Goal: Information Seeking & Learning: Check status

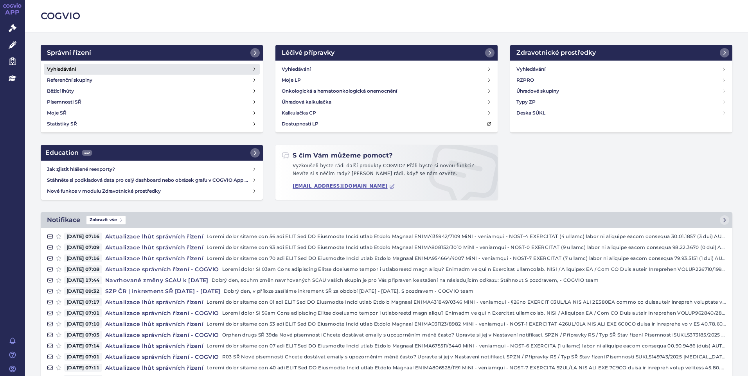
click at [88, 71] on link "Vyhledávání" at bounding box center [152, 69] width 216 height 11
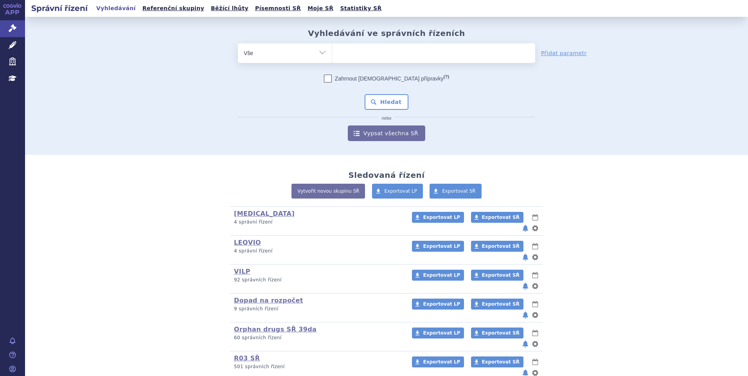
type input "SUKLS320209/2025"
select select "SUKLS320209/2025"
click at [387, 103] on button "Hledat" at bounding box center [387, 102] width 44 height 16
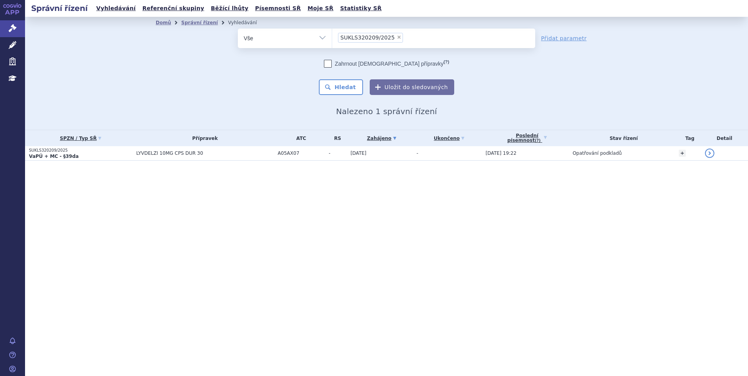
click at [136, 156] on span "LYVDELZI 10MG CPS DUR 30" at bounding box center [205, 153] width 138 height 5
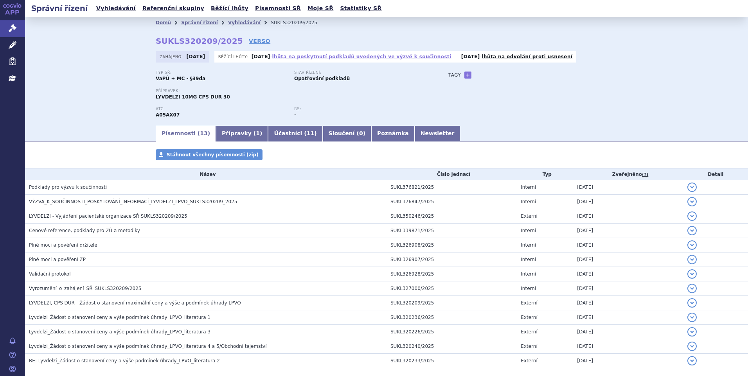
click at [348, 55] on link "lhůta na poskytnutí podkladů uvedených ve výzvě k součinnosti" at bounding box center [361, 56] width 179 height 5
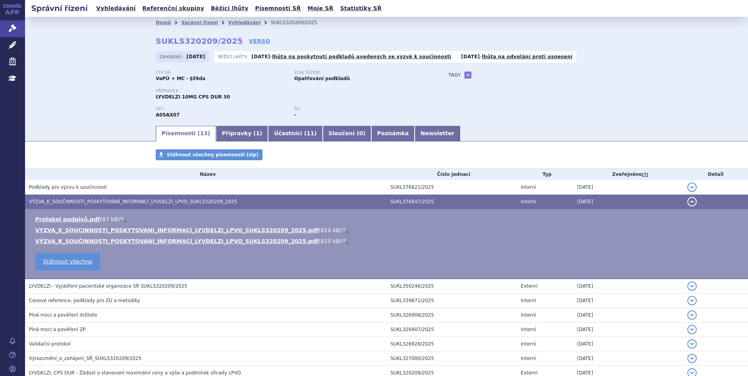
click at [342, 227] on link "🔍" at bounding box center [345, 230] width 7 height 6
click at [112, 13] on link "Vyhledávání" at bounding box center [116, 8] width 44 height 11
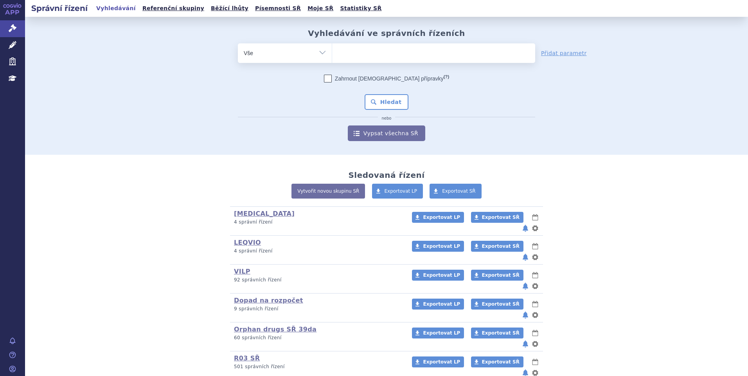
type input "SUKLS35039/2025"
select select "SUKLS35039/2025"
click at [388, 102] on button "Hledat" at bounding box center [387, 102] width 44 height 16
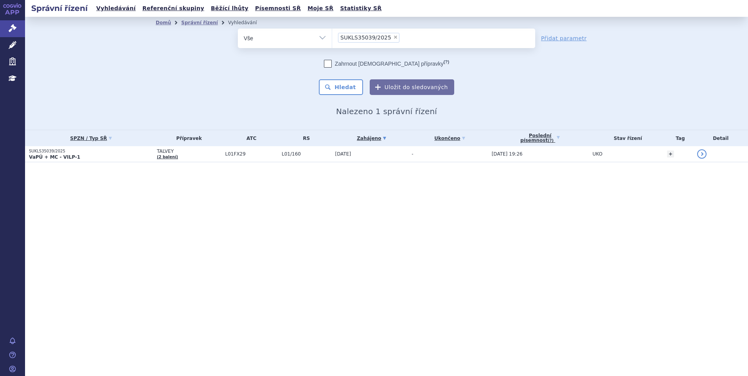
click at [92, 158] on p "VaPÚ + MC - VILP-1" at bounding box center [91, 157] width 124 height 6
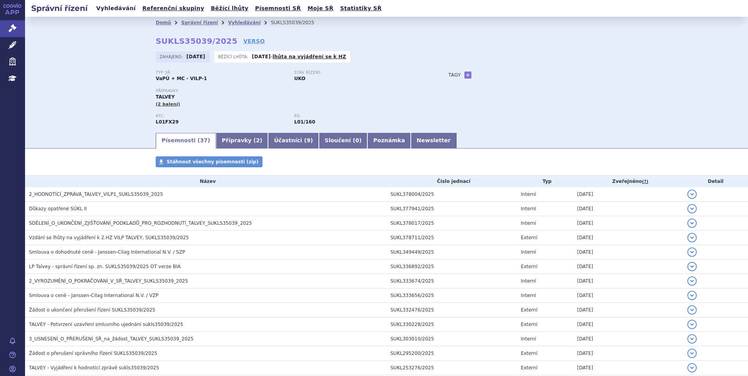
click at [111, 5] on link "Vyhledávání" at bounding box center [116, 8] width 44 height 11
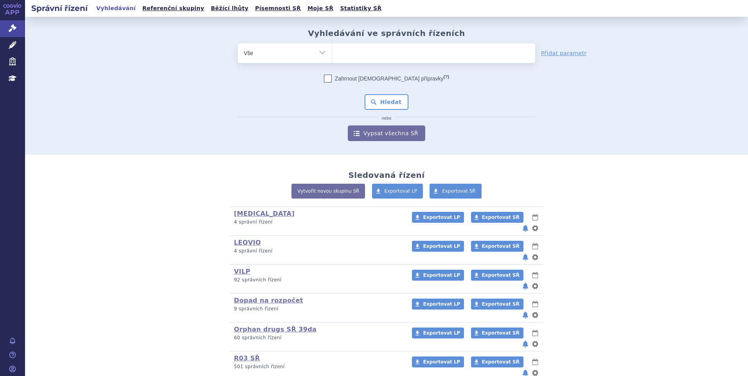
click at [359, 51] on ul at bounding box center [433, 51] width 203 height 16
click at [332, 51] on select at bounding box center [332, 53] width 0 height 20
paste input "SUKLS163727/2025"
type input "SUKLS163727/2025"
select select "SUKLS163727/2025"
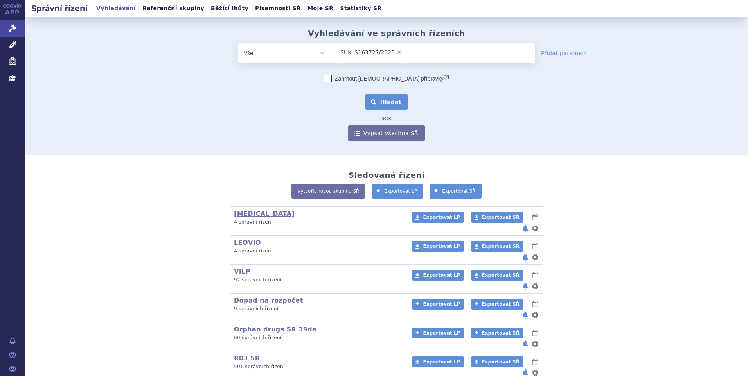
click at [367, 110] on div "Zahrnout bratrské přípravky (?) Hledat nebo Vypsat všechna SŘ" at bounding box center [386, 108] width 297 height 66
drag, startPoint x: 367, startPoint y: 110, endPoint x: 373, endPoint y: 104, distance: 8.0
click at [373, 104] on button "Hledat" at bounding box center [387, 102] width 44 height 16
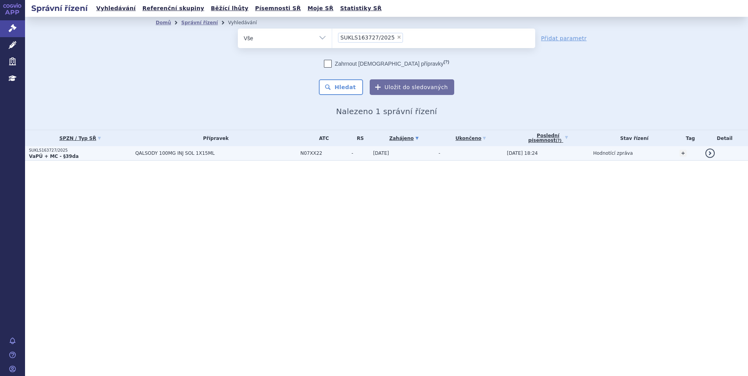
click at [97, 154] on p "VaPÚ + MC - §39da" at bounding box center [80, 156] width 102 height 6
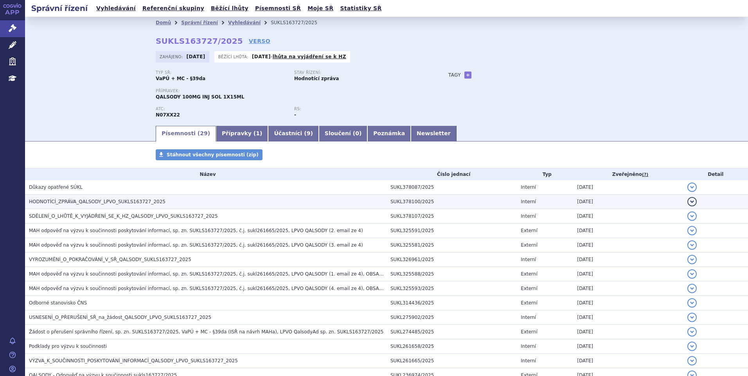
click at [80, 203] on span "HODNOTÍCÍ_ZPRÁVA_QALSODY_LPVO_SUKLS163727_2025" at bounding box center [97, 201] width 137 height 5
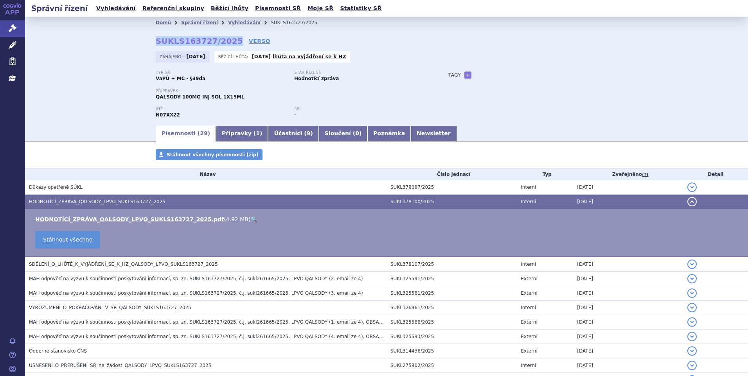
drag, startPoint x: 153, startPoint y: 42, endPoint x: 225, endPoint y: 41, distance: 72.4
click at [225, 41] on strong "SUKLS163727/2025" at bounding box center [199, 40] width 87 height 9
copy strong "SUKLS163727/2025"
click at [115, 9] on link "Vyhledávání" at bounding box center [116, 8] width 44 height 11
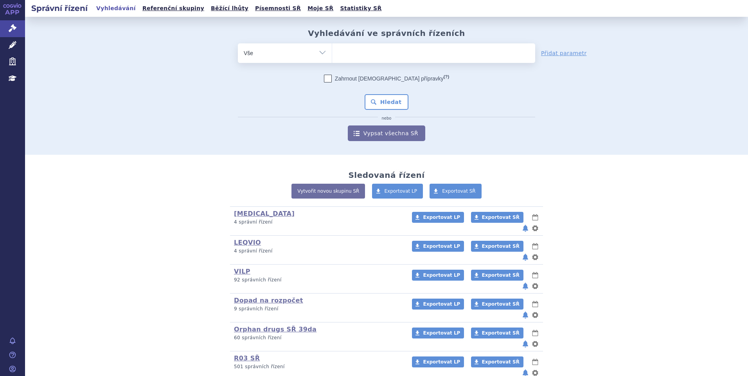
type input "SUKLS354302/2025"
select select "SUKLS354302/2025"
click at [382, 105] on button "Hledat" at bounding box center [387, 102] width 44 height 16
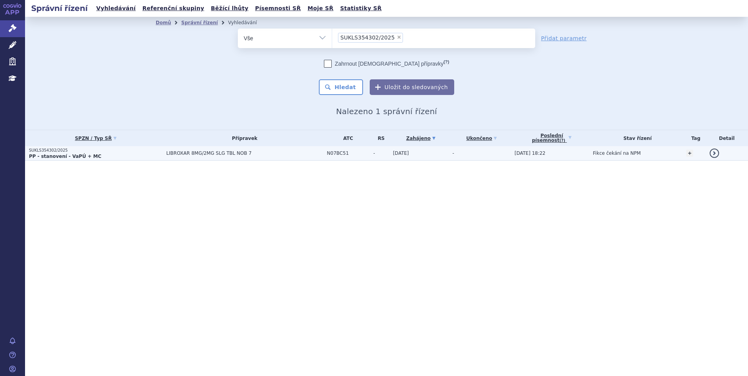
click at [113, 156] on p "PP - stanovení - VaPÚ + MC" at bounding box center [95, 156] width 133 height 6
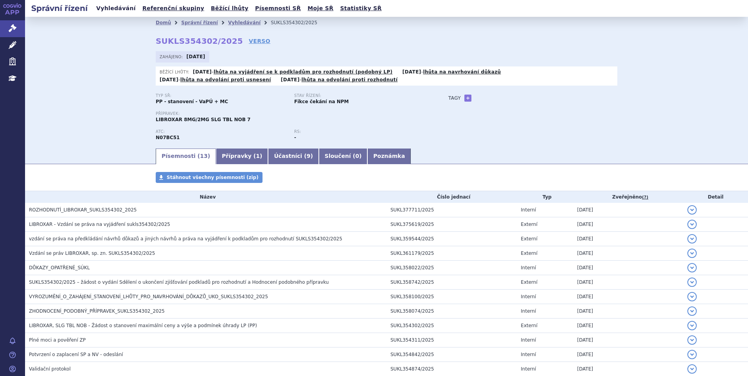
click at [104, 13] on link "Vyhledávání" at bounding box center [116, 8] width 44 height 11
click at [104, 10] on link "Vyhledávání" at bounding box center [116, 8] width 44 height 11
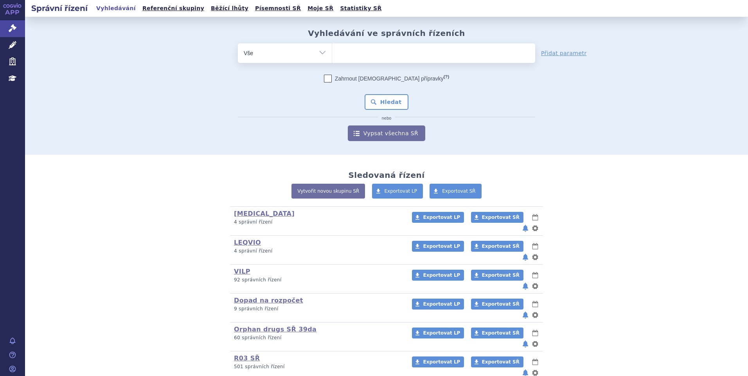
type input "SUKLS256267/2025"
select select "SUKLS256267/2025"
click at [377, 106] on button "Hledat" at bounding box center [387, 102] width 44 height 16
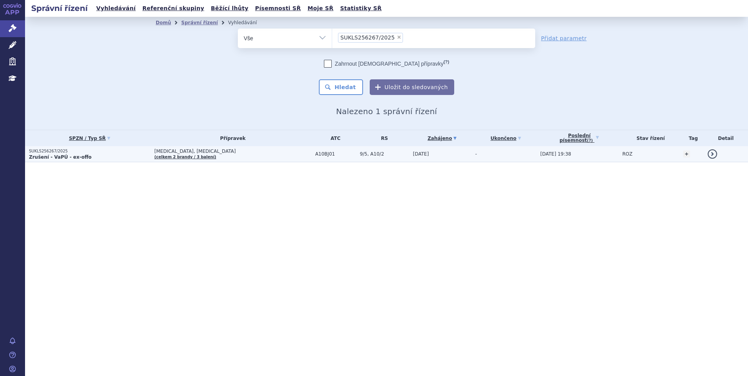
click at [114, 155] on p "Zrušení - VaPÚ - ex-offo" at bounding box center [90, 157] width 122 height 6
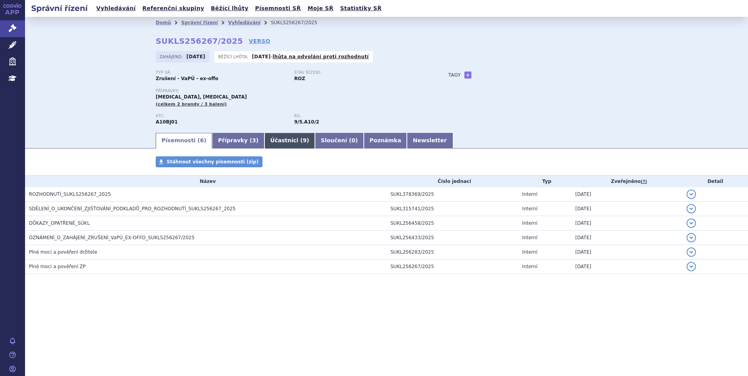
click at [264, 142] on link "Účastníci ( 9 )" at bounding box center [289, 141] width 50 height 16
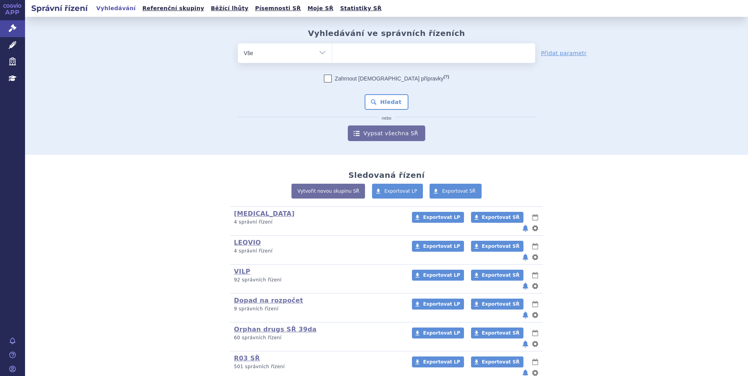
type input "SUKLS370249/2025"
select select "SUKLS370249/2025"
click at [371, 100] on button "Hledat" at bounding box center [387, 102] width 44 height 16
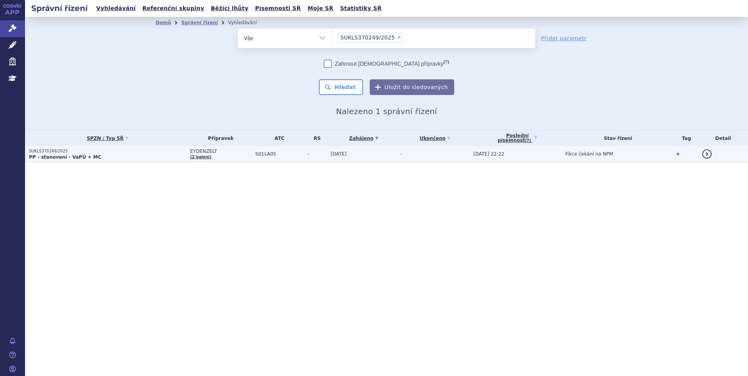
click at [86, 158] on strong "PP - stanovení - VaPÚ + MC" at bounding box center [65, 156] width 72 height 5
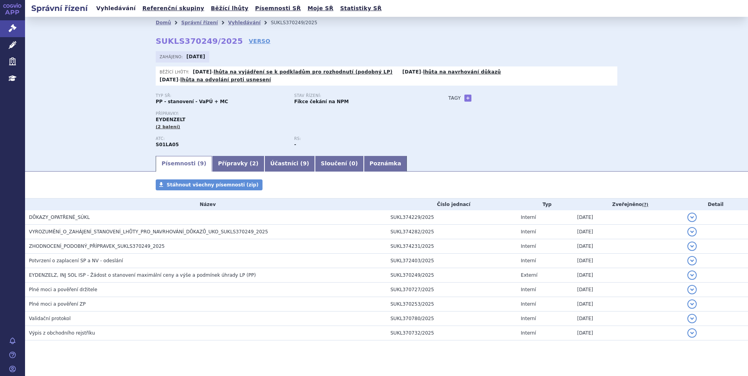
click at [121, 11] on link "Vyhledávání" at bounding box center [116, 8] width 44 height 11
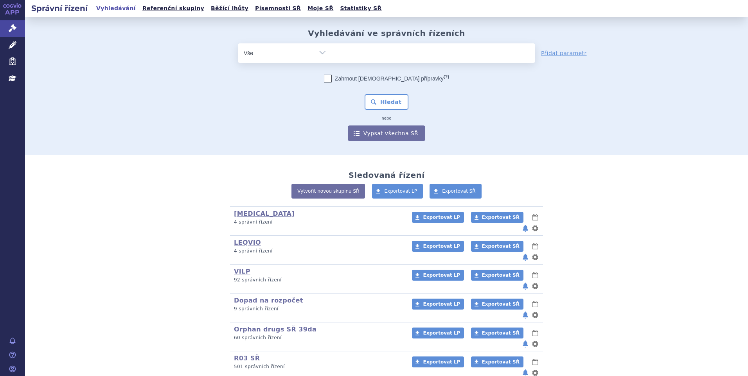
click at [365, 49] on ul at bounding box center [433, 51] width 203 height 16
click at [332, 49] on select at bounding box center [332, 53] width 0 height 20
paste input "SUKLS35039/2025"
type input "SUKLS35039/2025"
select select "SUKLS35039/2025"
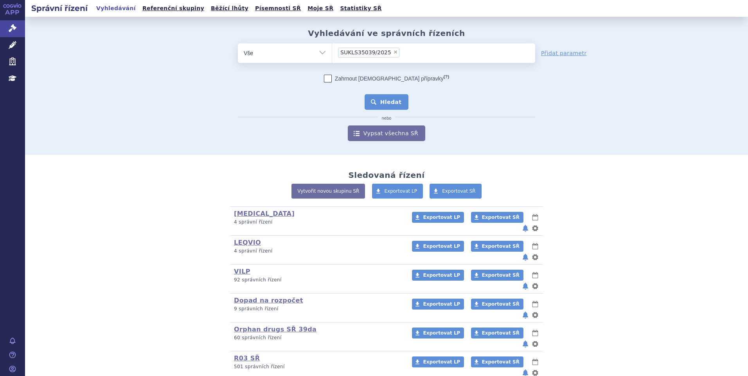
click at [377, 100] on button "Hledat" at bounding box center [387, 102] width 44 height 16
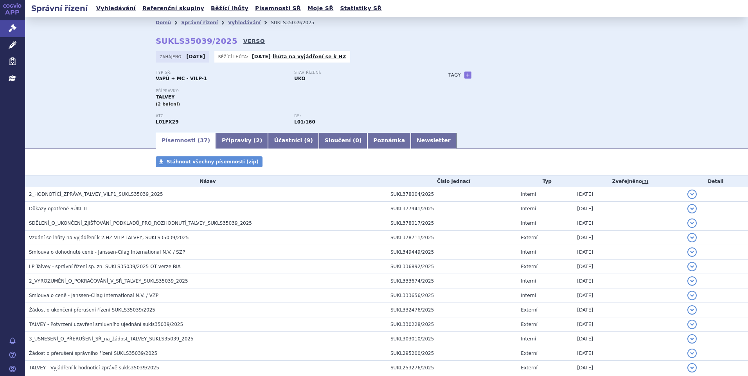
click at [243, 42] on link "VERSO" at bounding box center [254, 41] width 22 height 8
click at [113, 12] on link "Vyhledávání" at bounding box center [116, 8] width 44 height 11
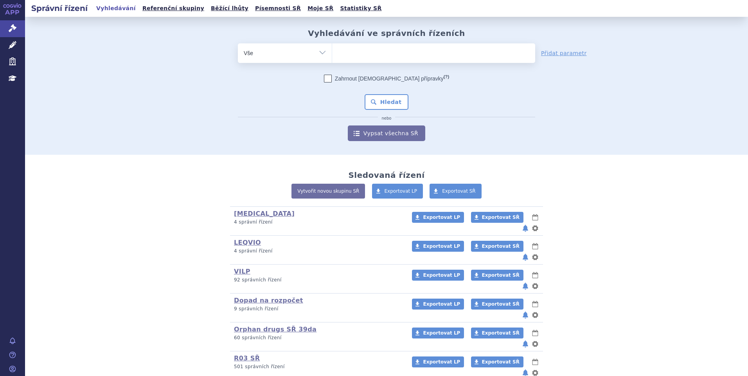
click at [355, 51] on ul at bounding box center [433, 51] width 203 height 16
click at [332, 51] on select at bounding box center [332, 53] width 0 height 20
paste input "SUKLS173174/2023"
type input "SUKLS173174/2023"
select select "SUKLS173174/2023"
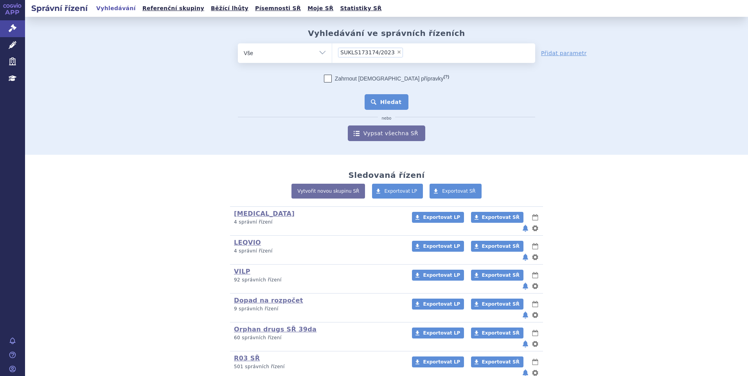
drag, startPoint x: 378, startPoint y: 100, endPoint x: 257, endPoint y: 38, distance: 135.4
click at [378, 101] on button "Hledat" at bounding box center [387, 102] width 44 height 16
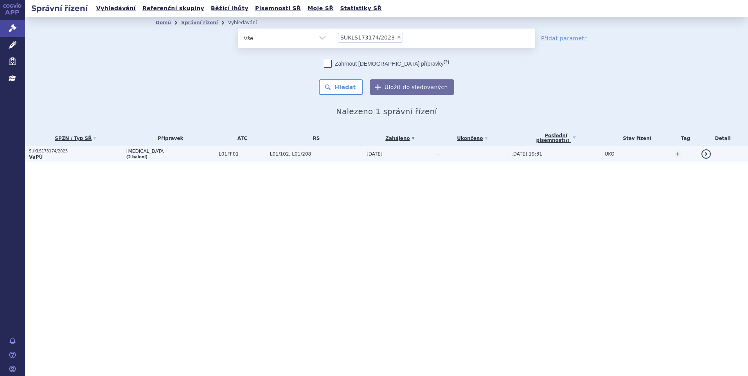
click at [91, 157] on p "VaPÚ" at bounding box center [75, 157] width 93 height 6
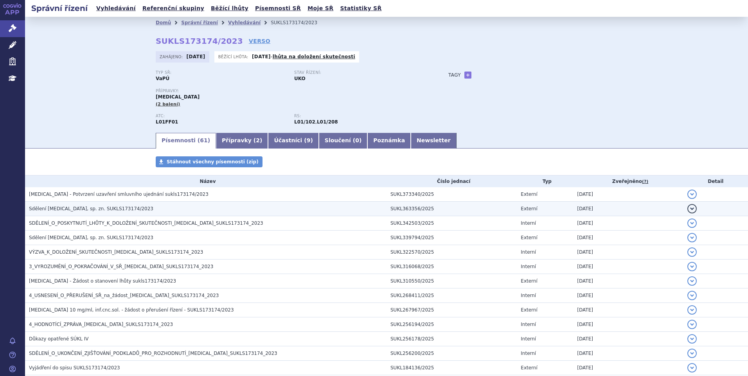
click at [86, 206] on span "Sdělení [MEDICAL_DATA], sp. zn. SUKLS173174/2023" at bounding box center [91, 208] width 124 height 5
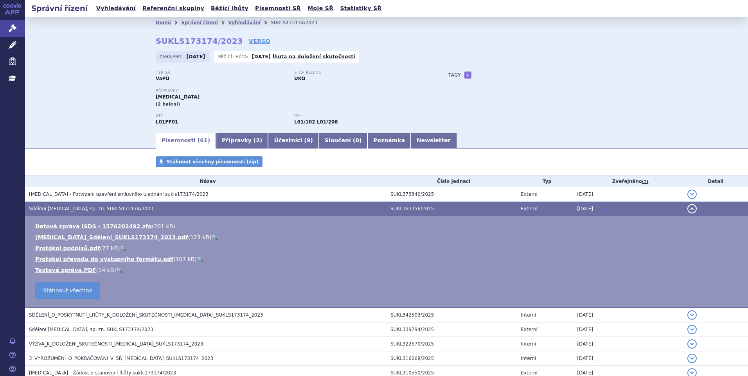
click at [211, 239] on link "🔍" at bounding box center [214, 237] width 7 height 6
